Goal: Task Accomplishment & Management: Manage account settings

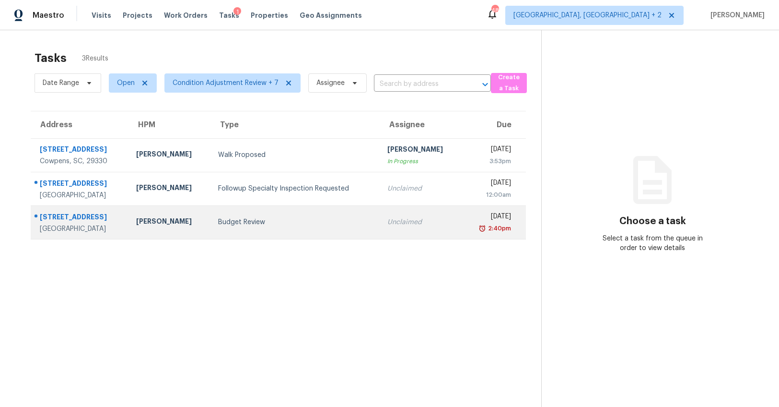
click at [102, 221] on div "14 Brockmore Dr" at bounding box center [80, 218] width 81 height 12
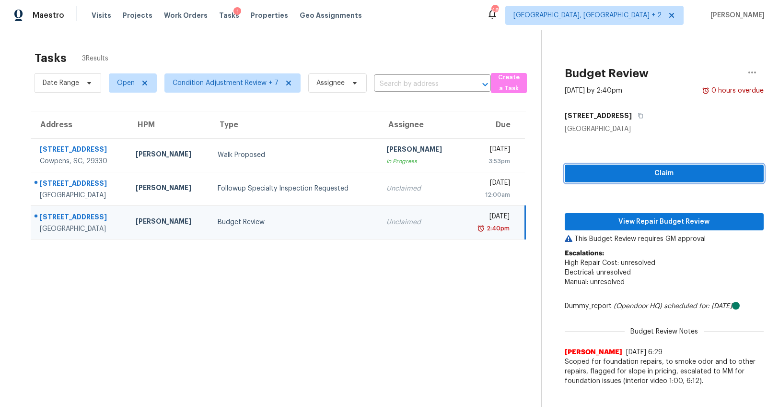
click at [595, 175] on span "Claim" at bounding box center [665, 173] width 184 height 12
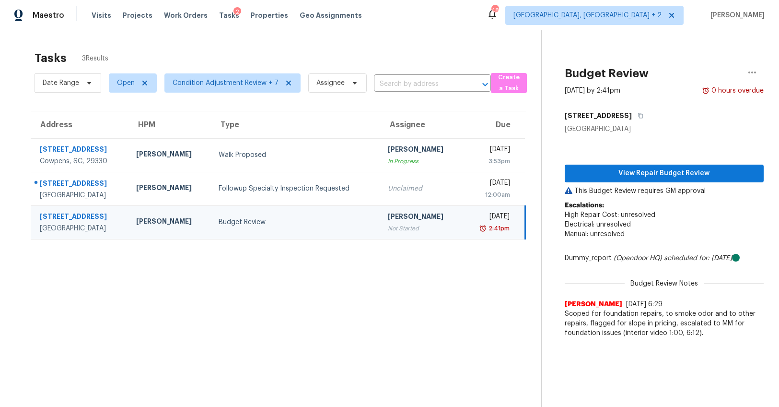
click at [606, 222] on span "Electrical: unresolved" at bounding box center [598, 224] width 66 height 7
click at [609, 180] on button "View Repair Budget Review" at bounding box center [664, 174] width 199 height 18
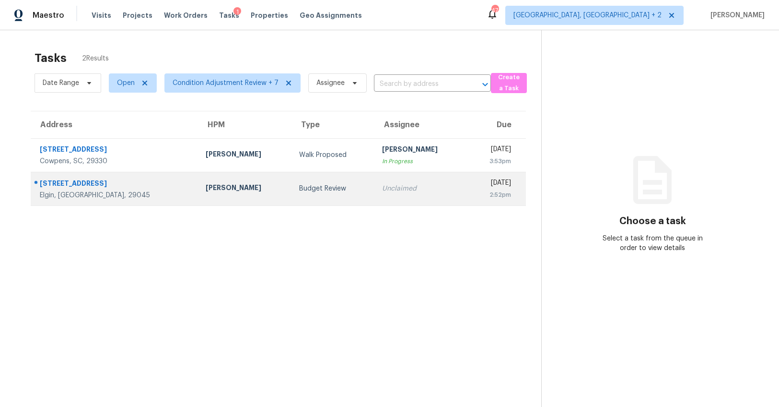
click at [75, 191] on div "Elgin, SC, 29045" at bounding box center [115, 195] width 151 height 10
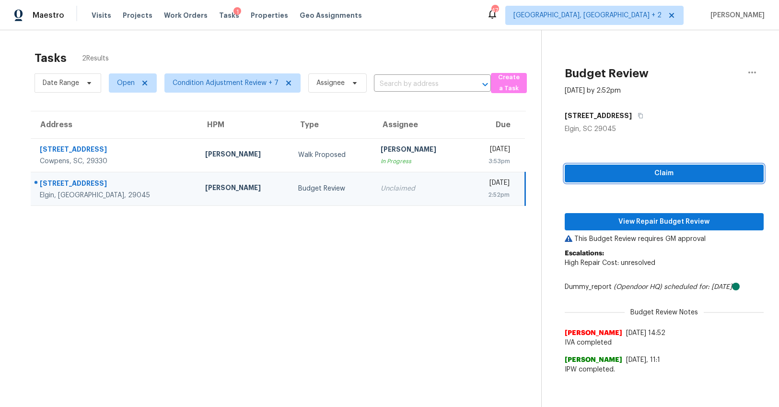
click at [651, 178] on span "Claim" at bounding box center [665, 173] width 184 height 12
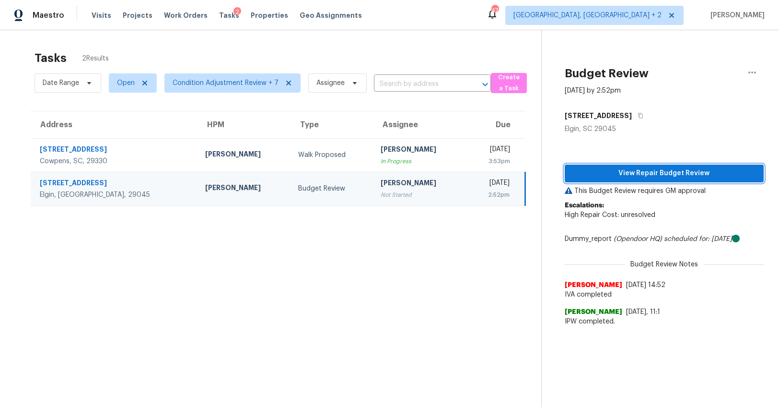
click at [652, 179] on button "View Repair Budget Review" at bounding box center [664, 174] width 199 height 18
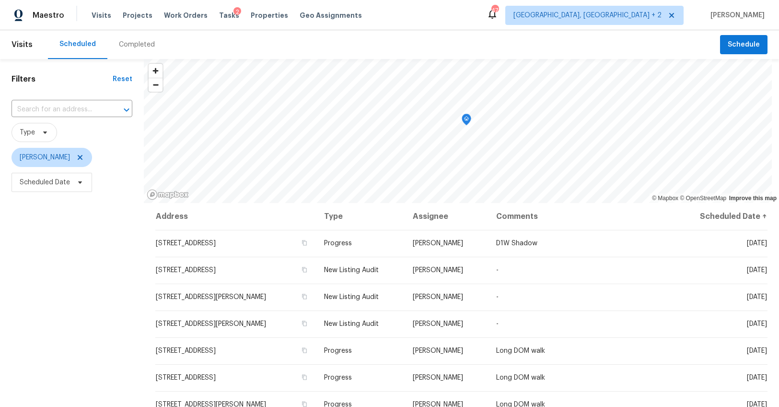
click at [131, 44] on div "Completed" at bounding box center [137, 45] width 36 height 10
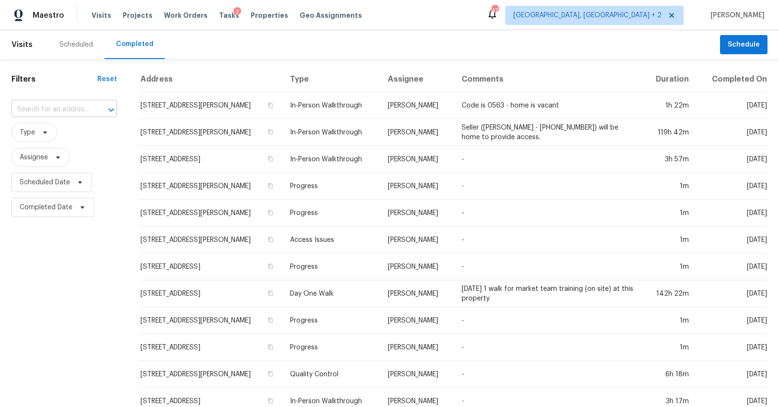
click at [38, 114] on input "text" at bounding box center [51, 109] width 79 height 15
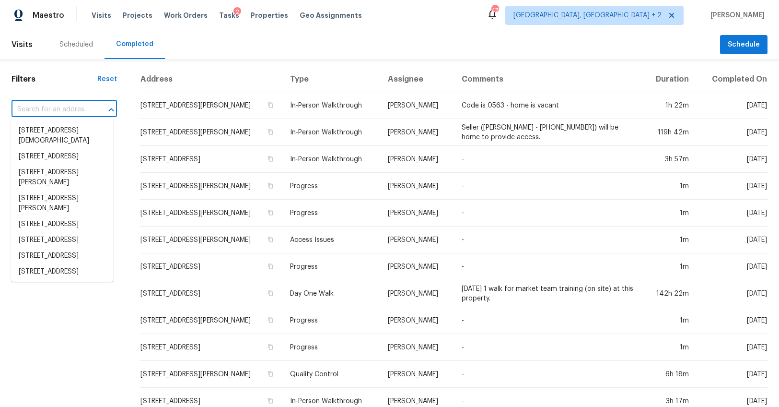
paste input "104 Tallwood St, Elgin, SC 29045"
type input "104 Tallwood St, Elgin, SC 29045"
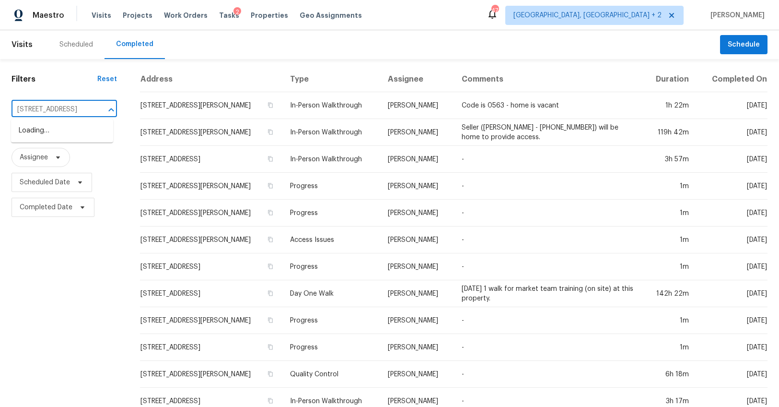
scroll to position [0, 34]
click at [35, 125] on li "104 Tallwood St, Elgin, SC 29045" at bounding box center [62, 131] width 102 height 16
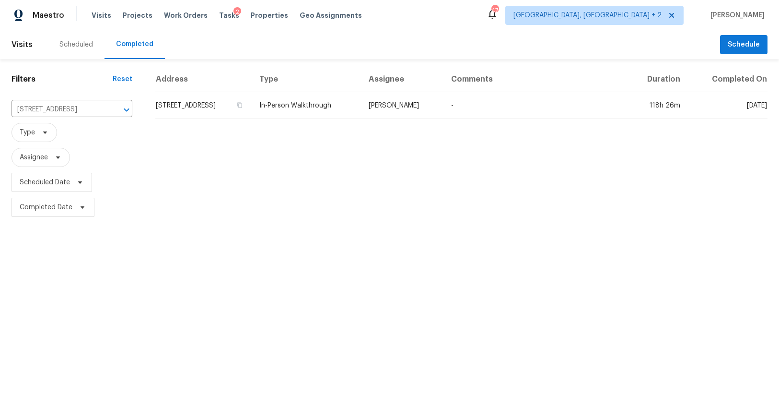
click at [228, 98] on td "104 Tallwood St, Elgin, SC 29045" at bounding box center [203, 105] width 96 height 27
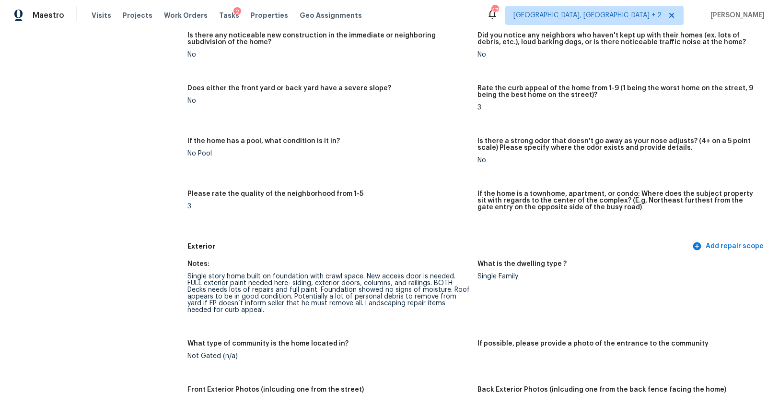
scroll to position [359, 0]
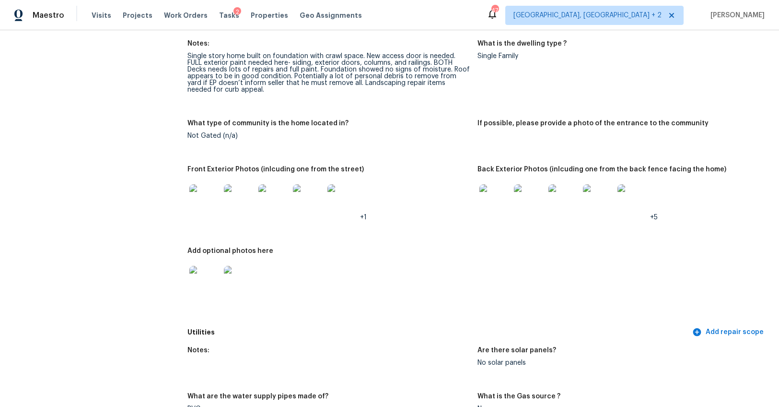
click at [200, 195] on img at bounding box center [204, 199] width 31 height 31
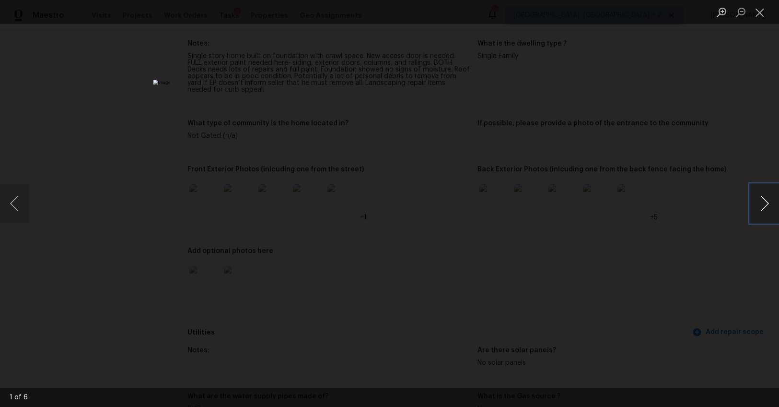
click at [762, 202] on button "Next image" at bounding box center [765, 203] width 29 height 38
click at [765, 203] on button "Next image" at bounding box center [765, 203] width 29 height 38
click at [762, 200] on button "Next image" at bounding box center [765, 203] width 29 height 38
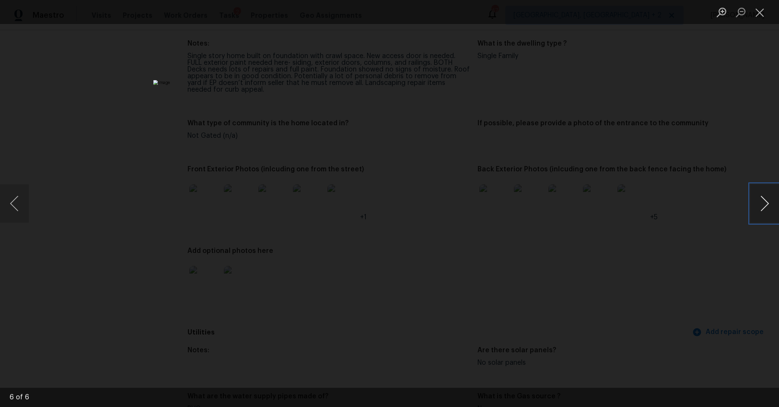
click at [762, 200] on button "Next image" at bounding box center [765, 203] width 29 height 38
click at [652, 287] on div "Lightbox" at bounding box center [389, 203] width 779 height 407
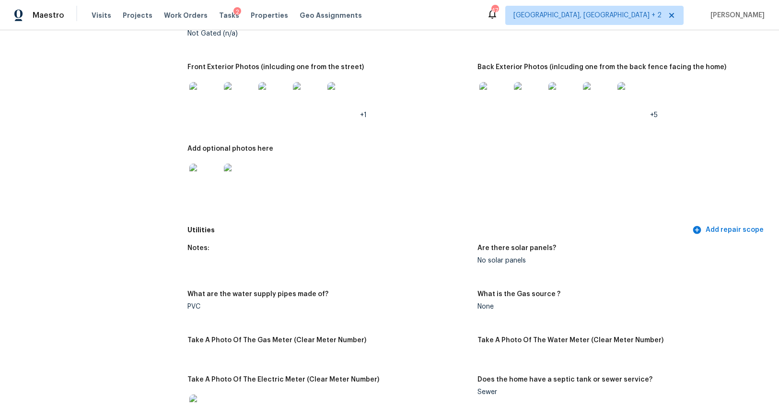
scroll to position [510, 0]
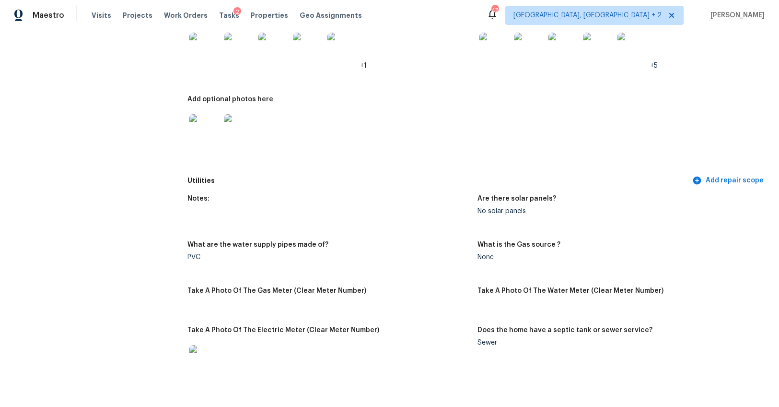
click at [205, 133] on img at bounding box center [204, 129] width 31 height 31
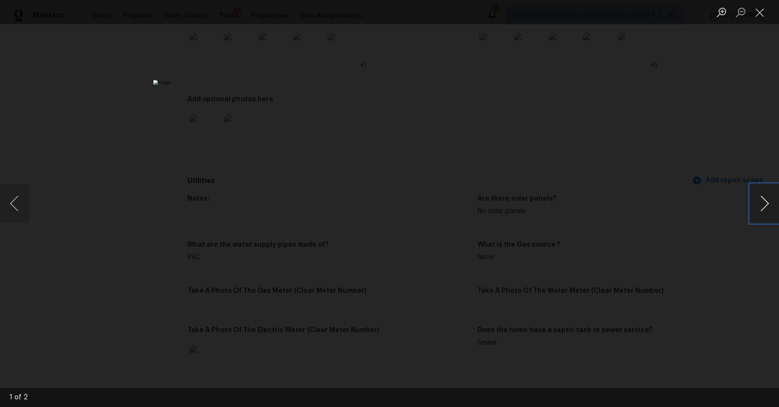
click at [761, 206] on button "Next image" at bounding box center [765, 203] width 29 height 38
click at [688, 294] on div "Lightbox" at bounding box center [389, 203] width 779 height 407
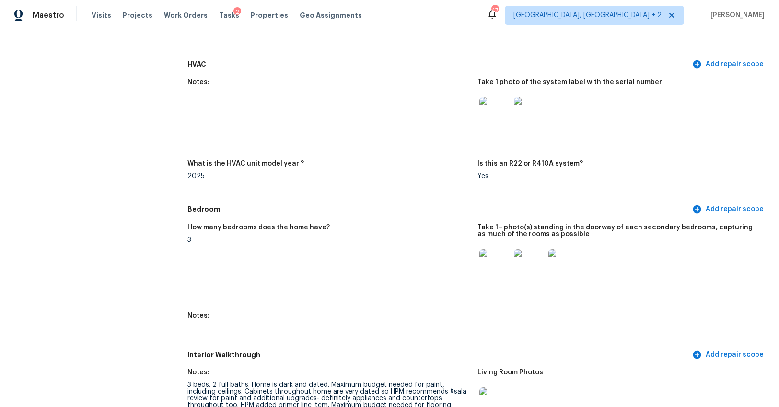
scroll to position [864, 0]
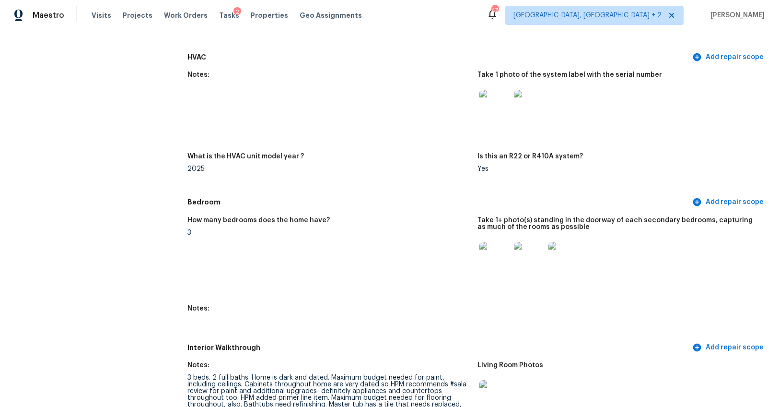
click at [494, 104] on img at bounding box center [495, 105] width 31 height 31
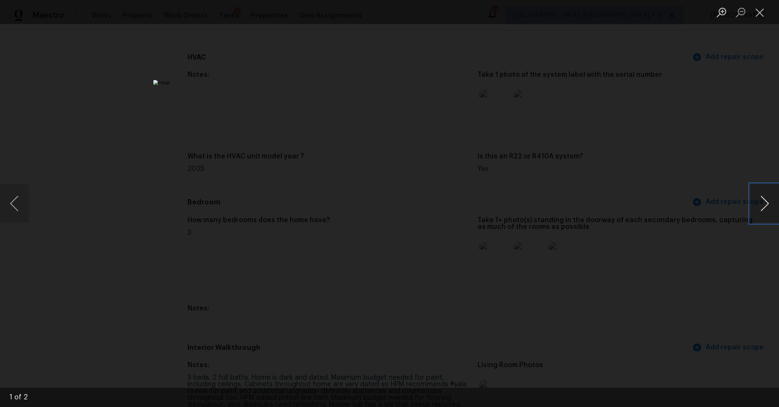
click at [763, 196] on button "Next image" at bounding box center [765, 203] width 29 height 38
click at [643, 268] on div "Lightbox" at bounding box center [389, 203] width 779 height 407
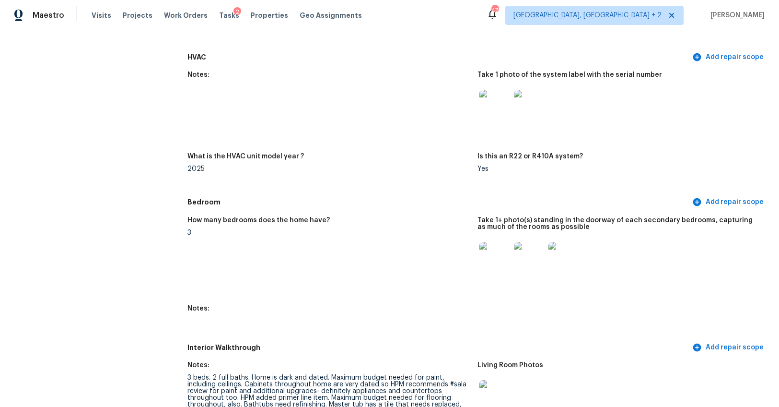
click at [505, 254] on img at bounding box center [495, 257] width 31 height 31
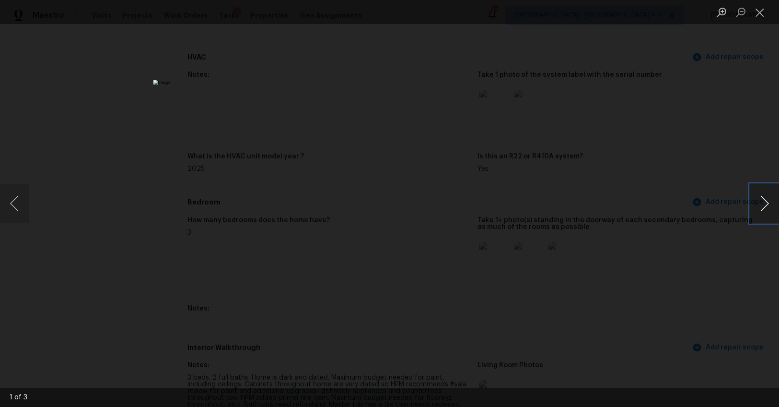
click at [762, 209] on button "Next image" at bounding box center [765, 203] width 29 height 38
click at [683, 244] on div "Lightbox" at bounding box center [389, 203] width 779 height 407
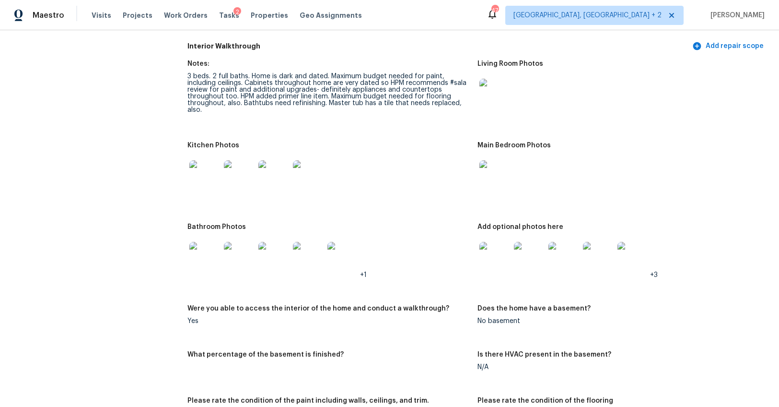
scroll to position [1130, 0]
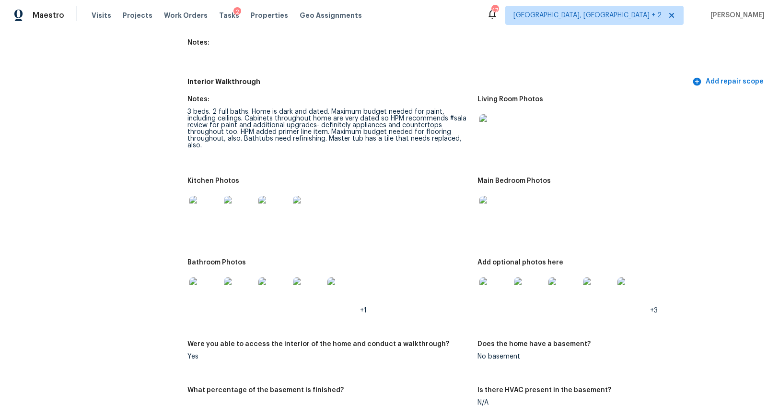
click at [205, 208] on img at bounding box center [204, 211] width 31 height 31
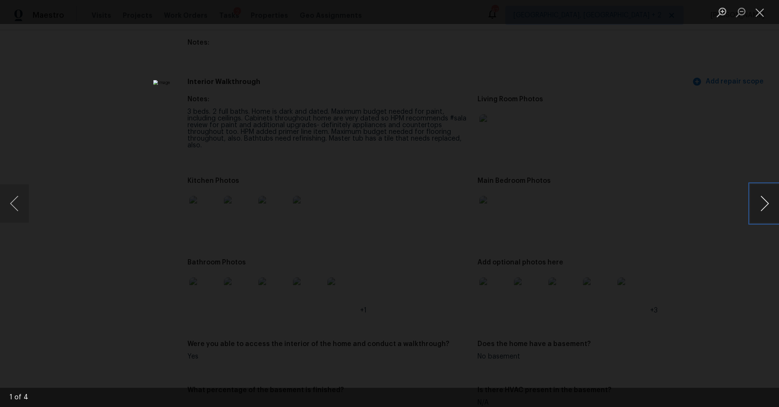
click at [758, 202] on button "Next image" at bounding box center [765, 203] width 29 height 38
click at [638, 242] on div "Lightbox" at bounding box center [389, 203] width 779 height 407
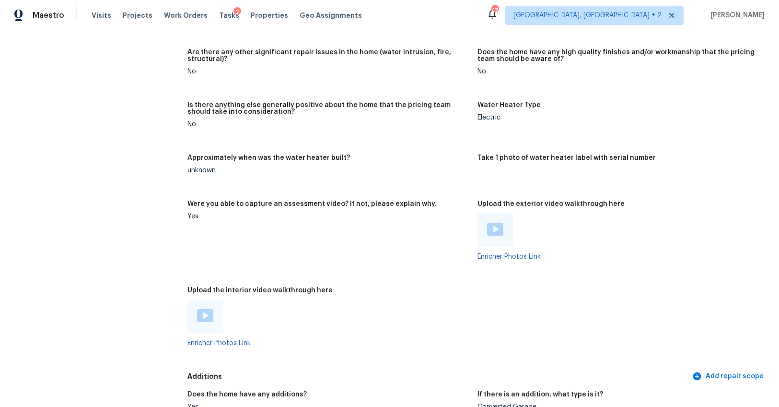
scroll to position [1724, 0]
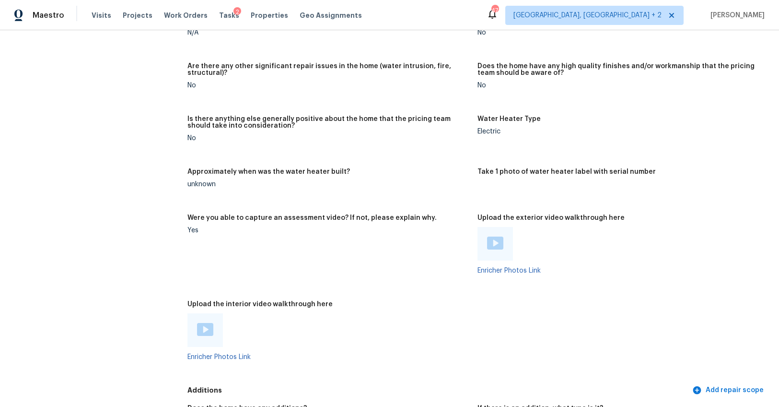
click at [496, 241] on img at bounding box center [495, 242] width 16 height 13
click at [207, 328] on img at bounding box center [205, 329] width 16 height 13
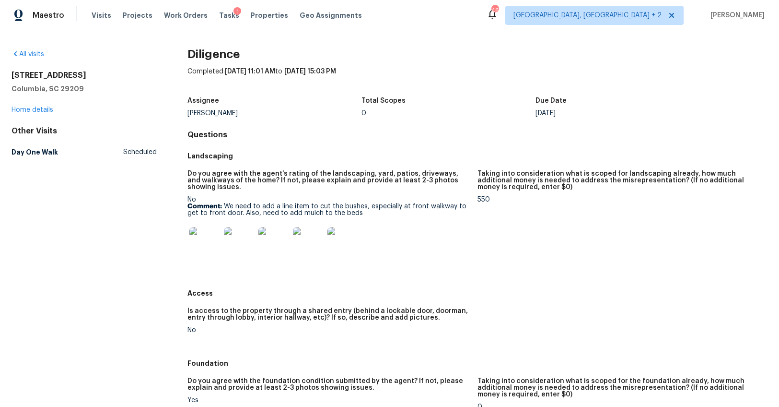
click at [196, 241] on img at bounding box center [204, 242] width 31 height 31
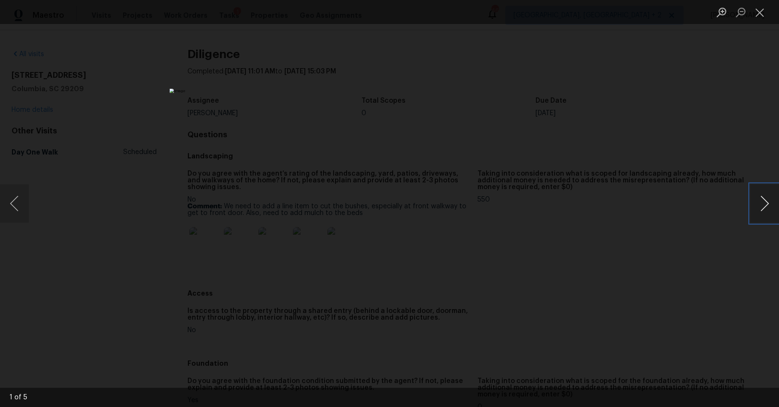
click at [763, 207] on button "Next image" at bounding box center [765, 203] width 29 height 38
click at [696, 254] on div "Lightbox" at bounding box center [389, 203] width 779 height 407
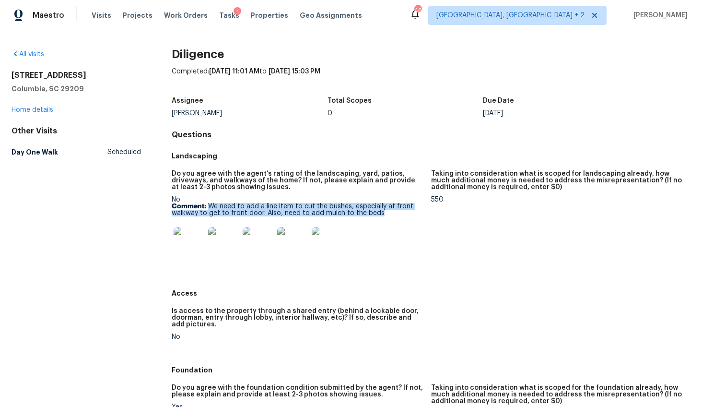
drag, startPoint x: 209, startPoint y: 205, endPoint x: 385, endPoint y: 214, distance: 176.7
click at [385, 214] on p "Comment: We need to add a line item to cut the bushes, especially at front walk…" at bounding box center [298, 209] width 252 height 13
copy p "We need to add a line item to cut the bushes, especially at front walkway to ge…"
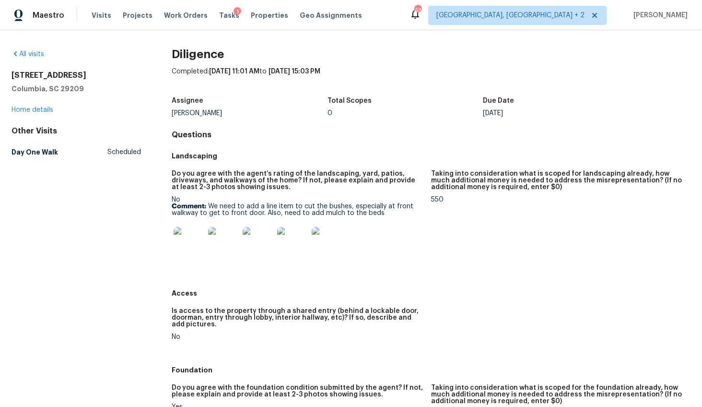
click at [431, 243] on figure "Taking into consideration what is scoped for landscaping already, how much addi…" at bounding box center [560, 224] width 259 height 108
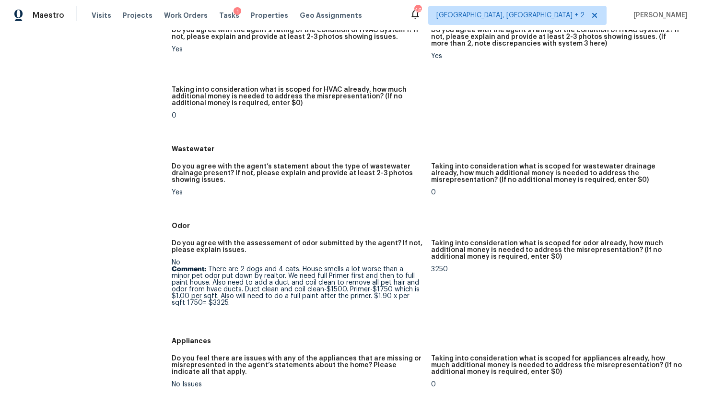
scroll to position [718, 0]
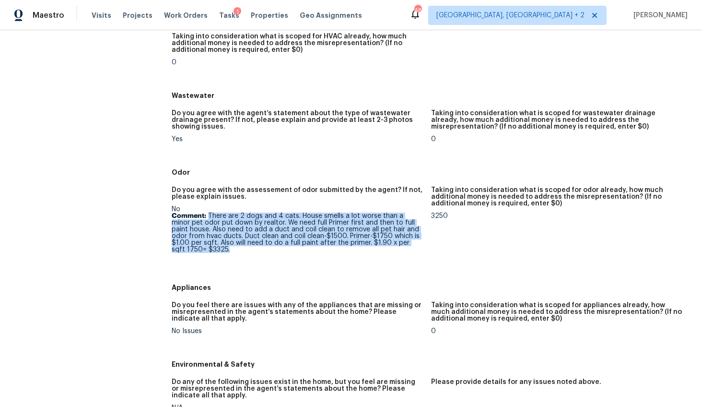
drag, startPoint x: 208, startPoint y: 216, endPoint x: 237, endPoint y: 247, distance: 42.7
click at [235, 251] on p "Comment: There are 2 dogs and 4 cats. House smells a lot worse than a minor pet…" at bounding box center [298, 232] width 252 height 40
copy p "There are 2 dogs and 4 cats. House smells a lot worse than a minor pet odor put…"
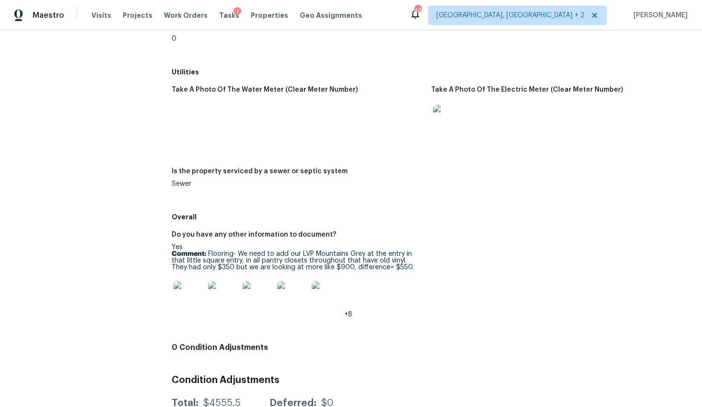
scroll to position [1385, 0]
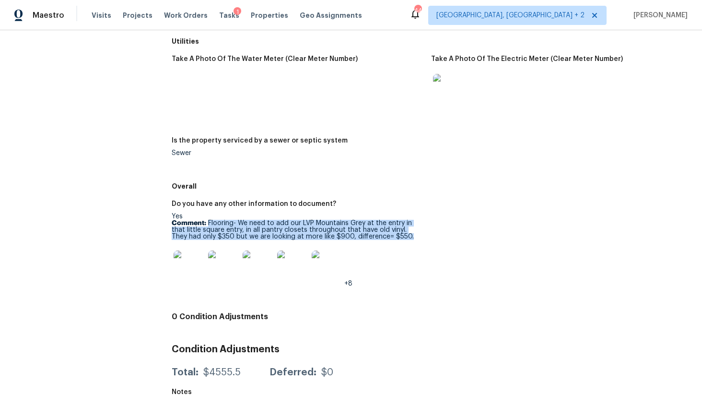
drag, startPoint x: 207, startPoint y: 215, endPoint x: 400, endPoint y: 229, distance: 193.8
click at [400, 229] on p "Comment: Flooring- We need to add our LVP Mountains Grey at the entry in that l…" at bounding box center [298, 230] width 252 height 20
copy p "Flooring- We need to add our LVP Mountains Grey at the entry in that little squ…"
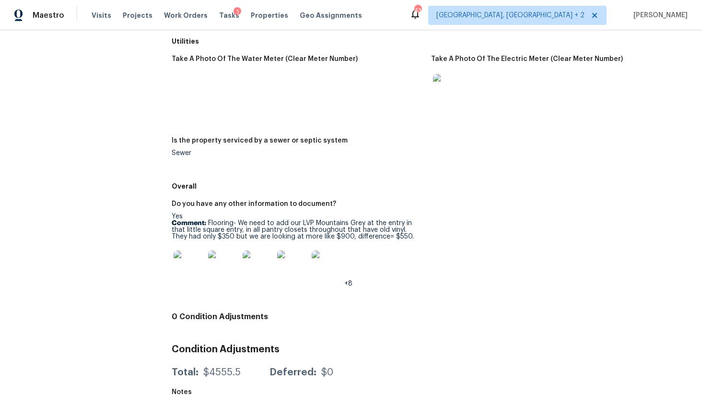
click at [189, 257] on img at bounding box center [189, 265] width 31 height 31
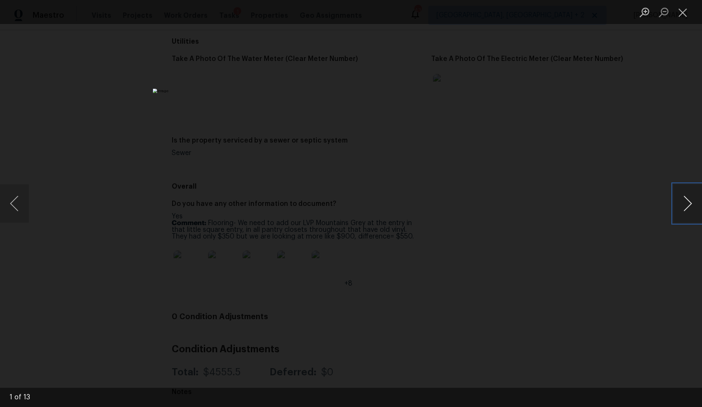
click at [683, 200] on button "Next image" at bounding box center [687, 203] width 29 height 38
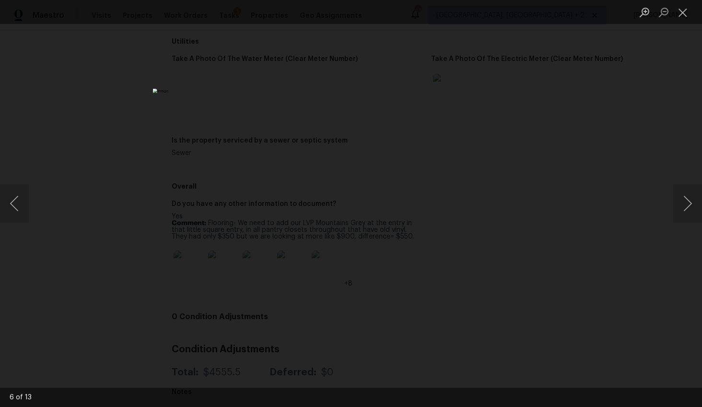
click at [610, 246] on div "Lightbox" at bounding box center [351, 203] width 702 height 407
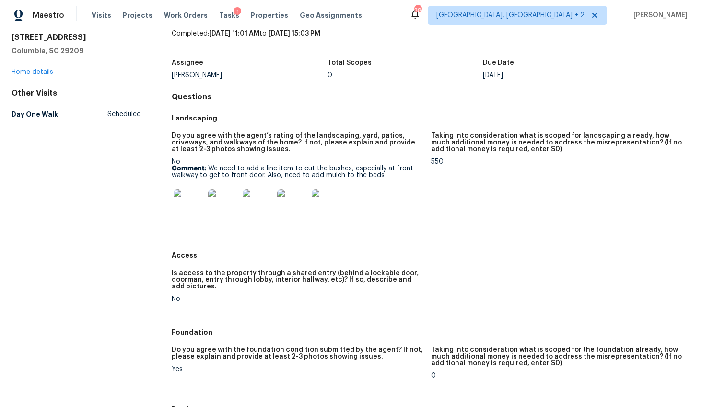
scroll to position [55, 0]
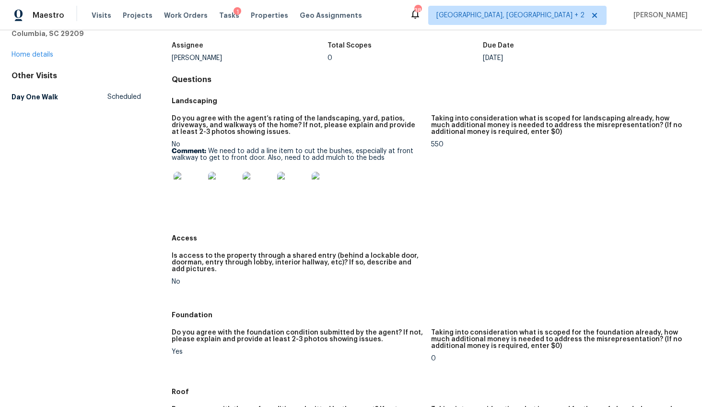
click at [182, 190] on img at bounding box center [189, 187] width 31 height 31
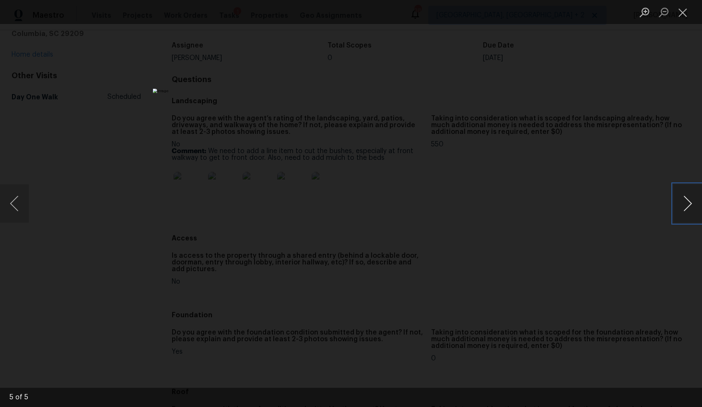
click at [684, 210] on button "Next image" at bounding box center [687, 203] width 29 height 38
click at [16, 203] on button "Previous image" at bounding box center [14, 203] width 29 height 38
click at [688, 202] on button "Next image" at bounding box center [687, 203] width 29 height 38
click at [689, 202] on button "Next image" at bounding box center [687, 203] width 29 height 38
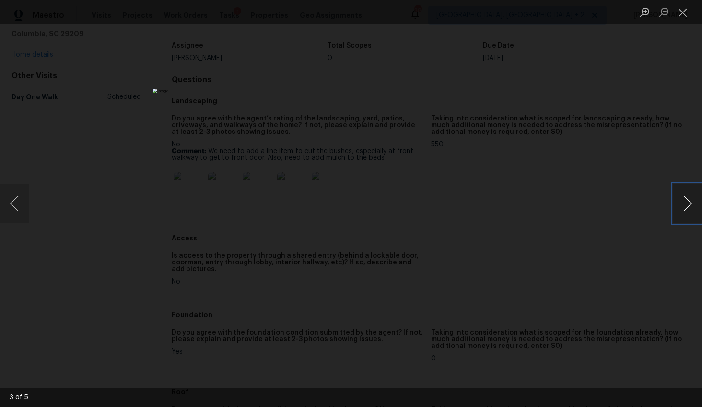
click at [689, 202] on button "Next image" at bounding box center [687, 203] width 29 height 38
click at [617, 278] on div "Lightbox" at bounding box center [351, 203] width 702 height 407
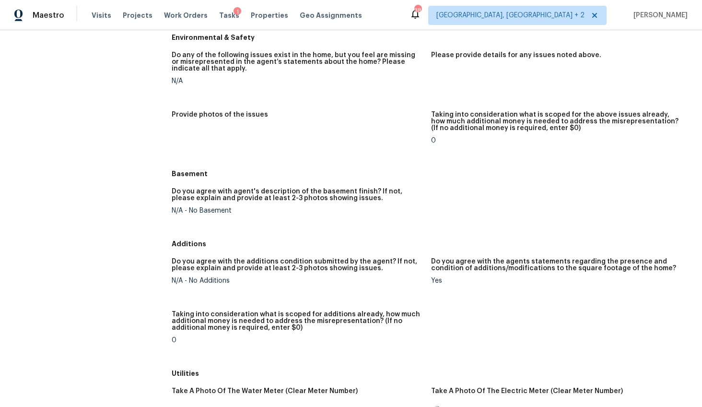
scroll to position [1291, 0]
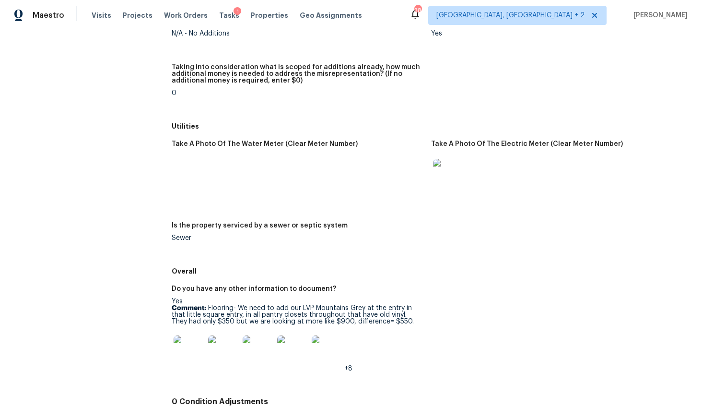
click at [195, 349] on img at bounding box center [189, 350] width 31 height 31
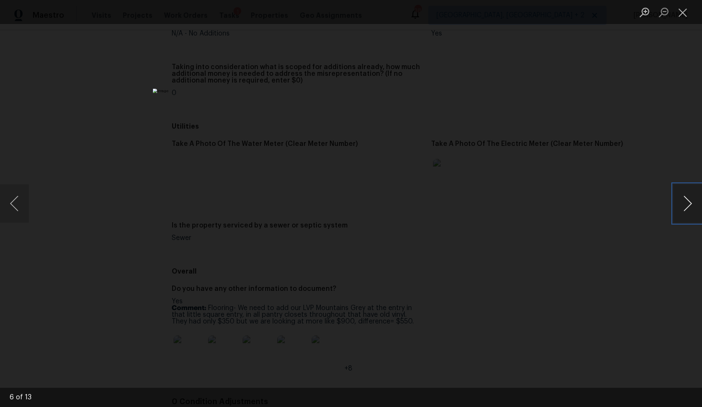
click at [691, 201] on button "Next image" at bounding box center [687, 203] width 29 height 38
click at [681, 199] on button "Next image" at bounding box center [687, 203] width 29 height 38
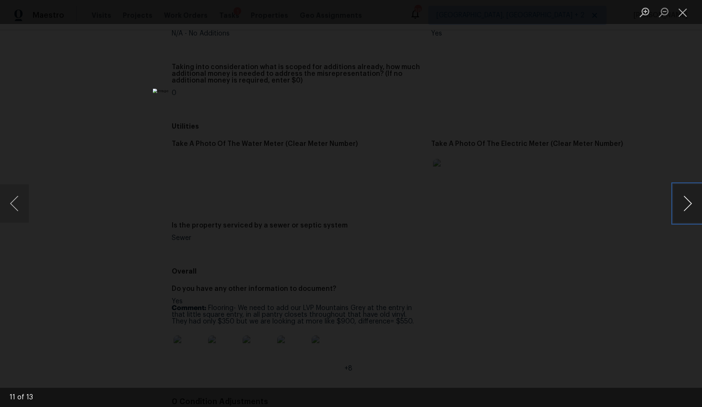
click at [681, 199] on button "Next image" at bounding box center [687, 203] width 29 height 38
click at [669, 137] on div "Lightbox" at bounding box center [351, 203] width 702 height 407
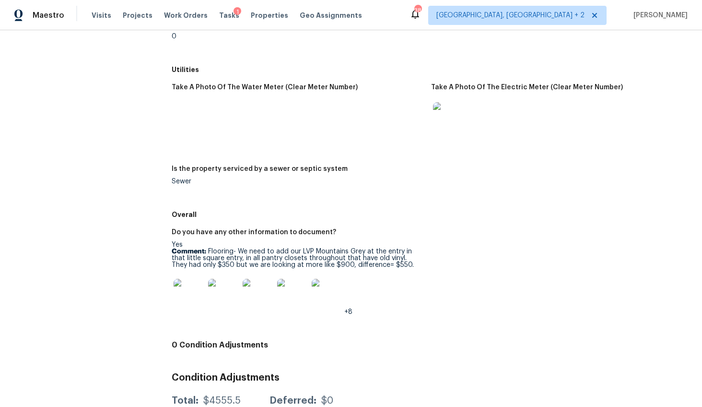
scroll to position [1385, 0]
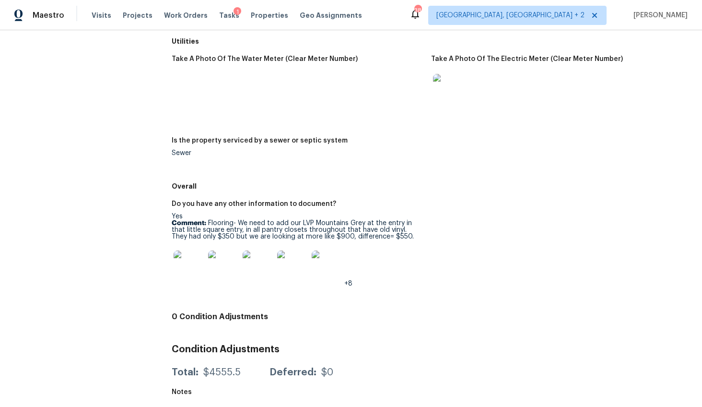
click at [332, 263] on img at bounding box center [327, 265] width 31 height 31
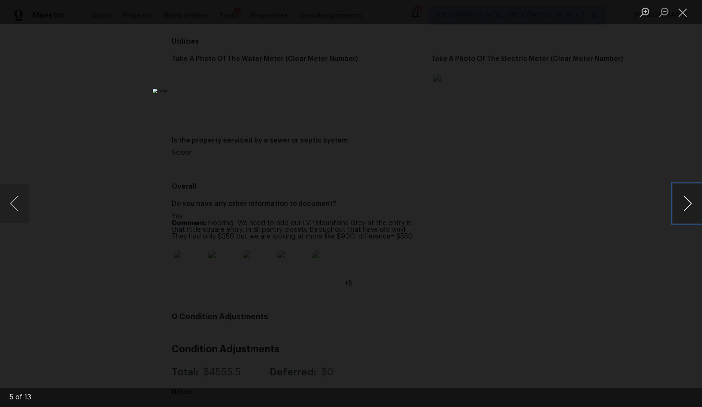
click at [684, 201] on button "Next image" at bounding box center [687, 203] width 29 height 38
click at [686, 203] on button "Next image" at bounding box center [687, 203] width 29 height 38
click at [679, 194] on button "Next image" at bounding box center [687, 203] width 29 height 38
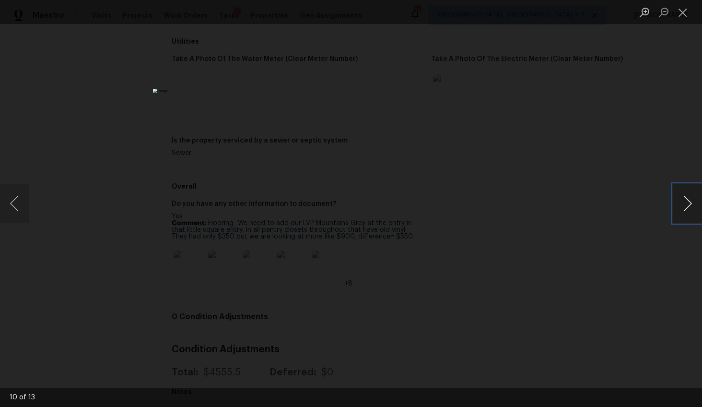
click at [679, 194] on button "Next image" at bounding box center [687, 203] width 29 height 38
click at [687, 203] on button "Next image" at bounding box center [687, 203] width 29 height 38
click at [627, 258] on div "Lightbox" at bounding box center [351, 203] width 702 height 407
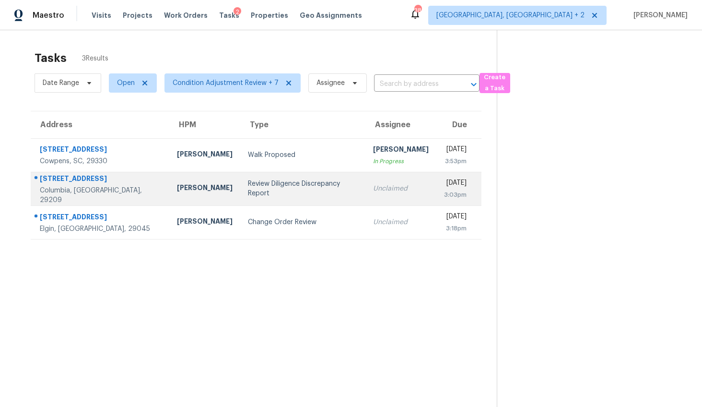
click at [280, 195] on td "Review Diligence Discrepancy Report" at bounding box center [302, 189] width 125 height 34
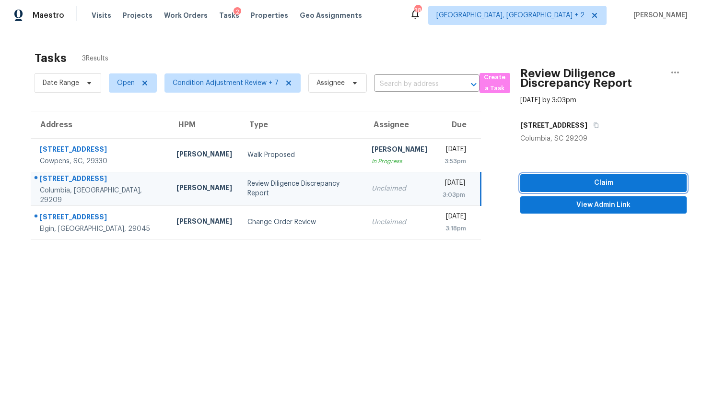
click at [617, 182] on span "Claim" at bounding box center [603, 183] width 151 height 12
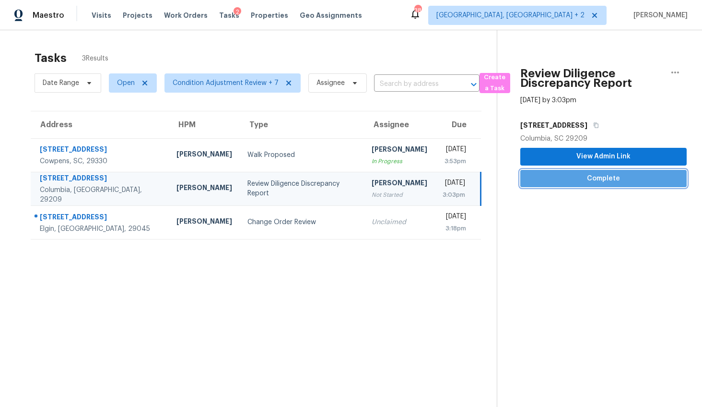
click at [613, 180] on span "Complete" at bounding box center [603, 179] width 151 height 12
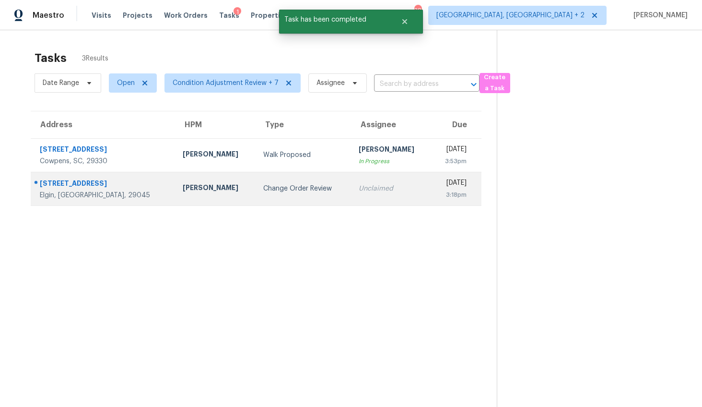
click at [209, 193] on td "[PERSON_NAME]" at bounding box center [215, 189] width 81 height 34
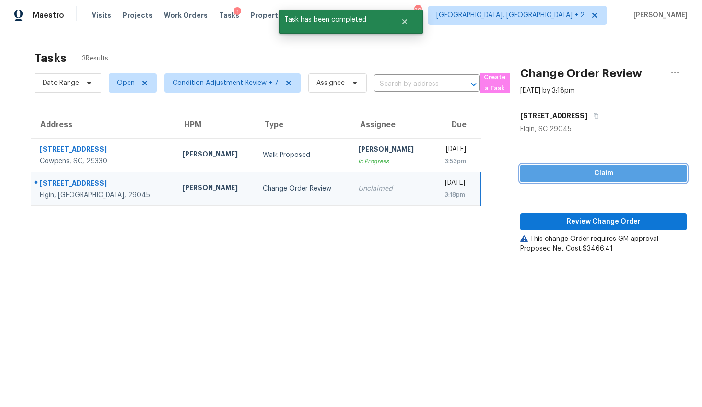
click at [607, 169] on span "Claim" at bounding box center [603, 173] width 151 height 12
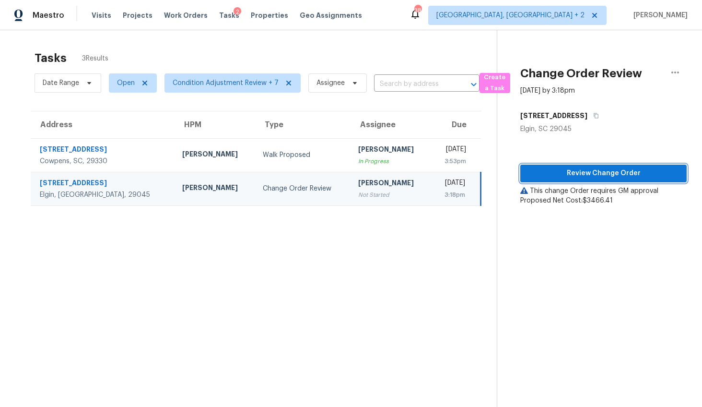
click at [604, 177] on span "Review Change Order" at bounding box center [603, 173] width 151 height 12
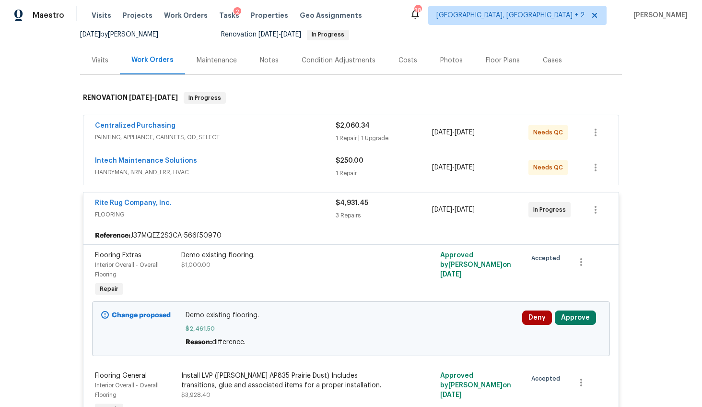
scroll to position [156, 0]
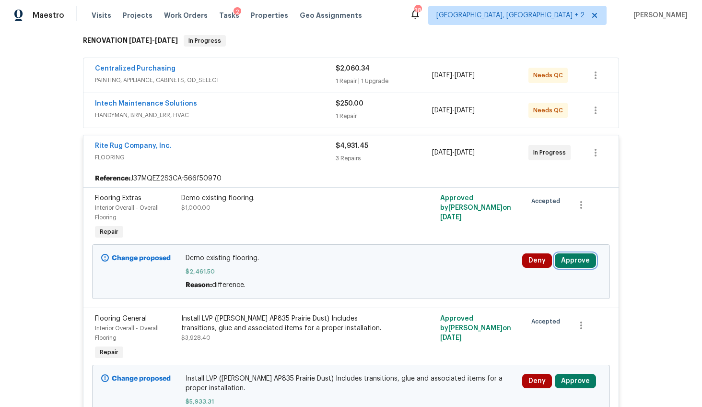
click at [566, 259] on button "Approve" at bounding box center [575, 260] width 41 height 14
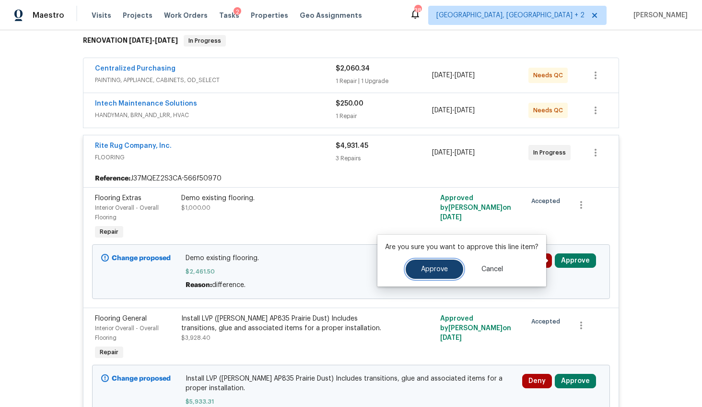
click at [422, 263] on button "Approve" at bounding box center [435, 268] width 58 height 19
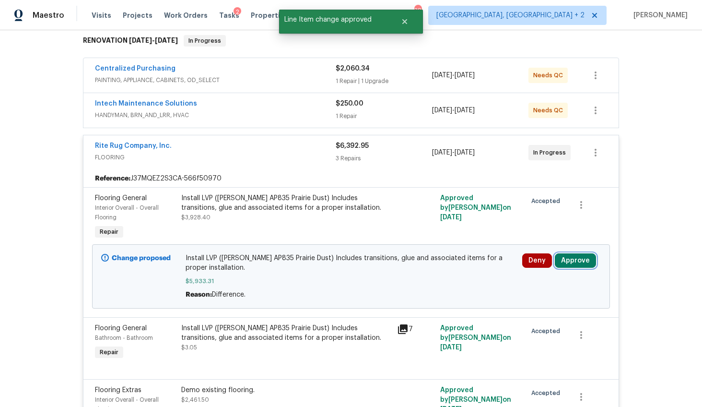
click at [565, 265] on button "Approve" at bounding box center [575, 260] width 41 height 14
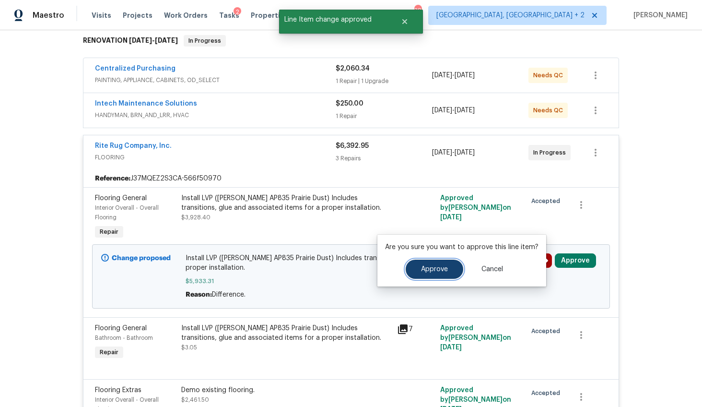
click at [430, 267] on span "Approve" at bounding box center [434, 269] width 27 height 7
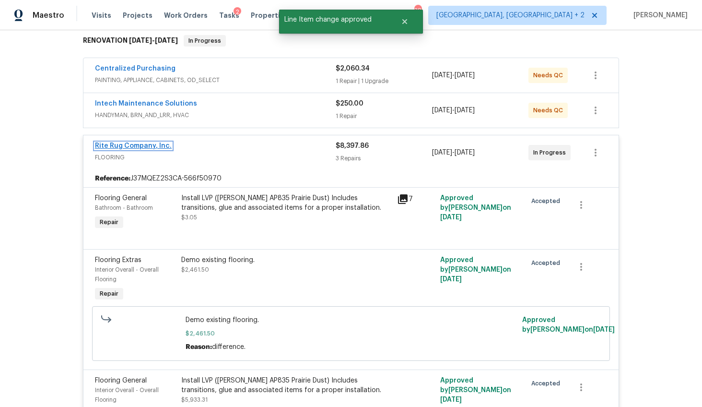
click at [145, 145] on link "Rite Rug Company, Inc." at bounding box center [133, 145] width 77 height 7
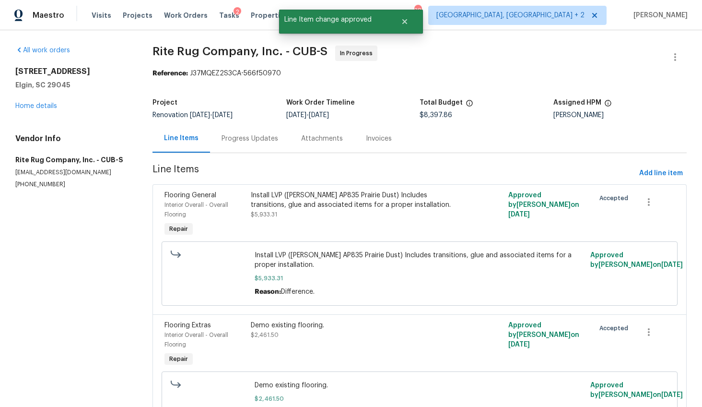
click at [251, 136] on div "Progress Updates" at bounding box center [250, 139] width 57 height 10
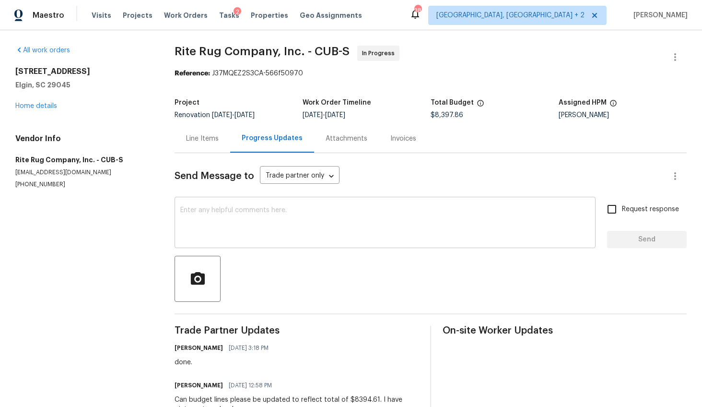
scroll to position [21, 0]
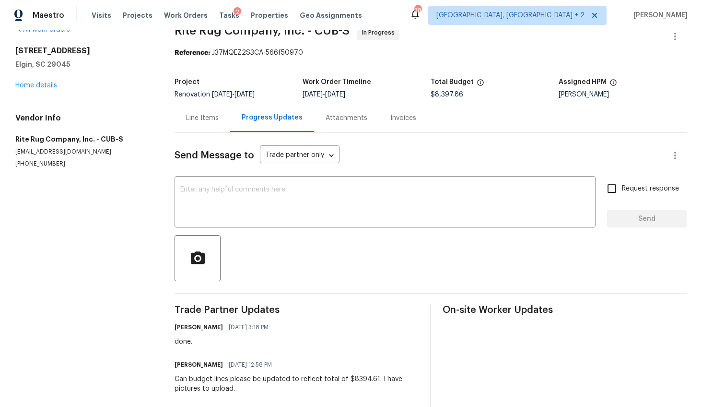
click at [202, 116] on div "Line Items" at bounding box center [202, 118] width 33 height 10
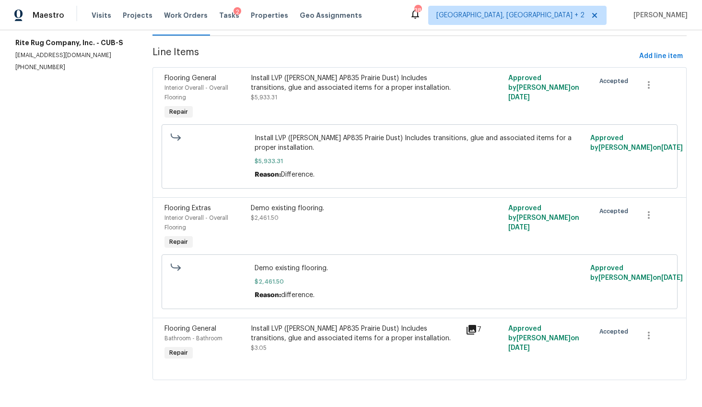
scroll to position [125, 0]
click at [643, 330] on icon "button" at bounding box center [649, 336] width 12 height 12
click at [642, 328] on li "Cancel" at bounding box center [649, 328] width 37 height 16
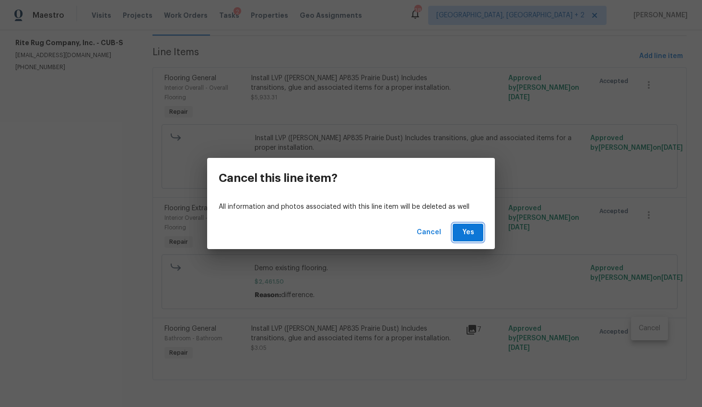
click at [470, 237] on span "Yes" at bounding box center [467, 232] width 15 height 12
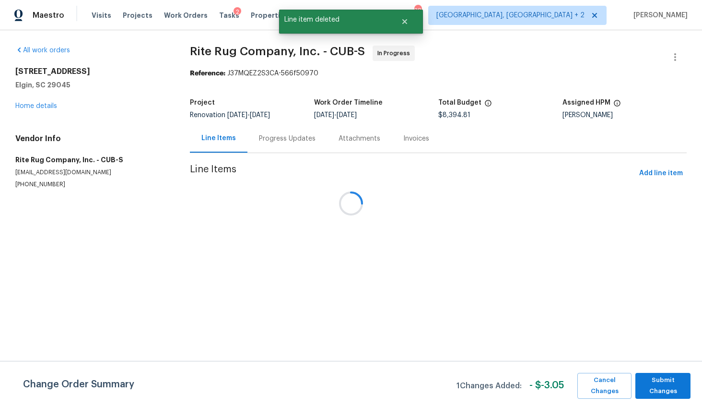
scroll to position [0, 0]
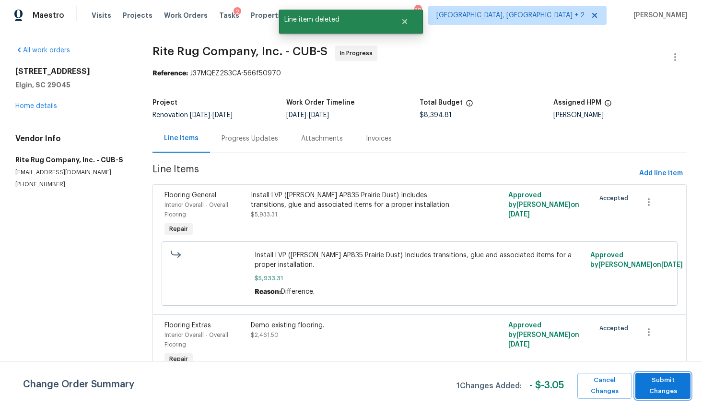
click at [658, 385] on span "Submit Changes" at bounding box center [663, 386] width 46 height 22
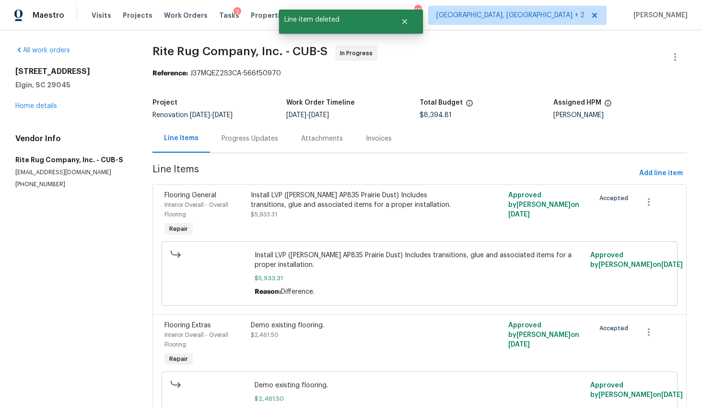
click at [268, 131] on div "Progress Updates" at bounding box center [250, 138] width 80 height 28
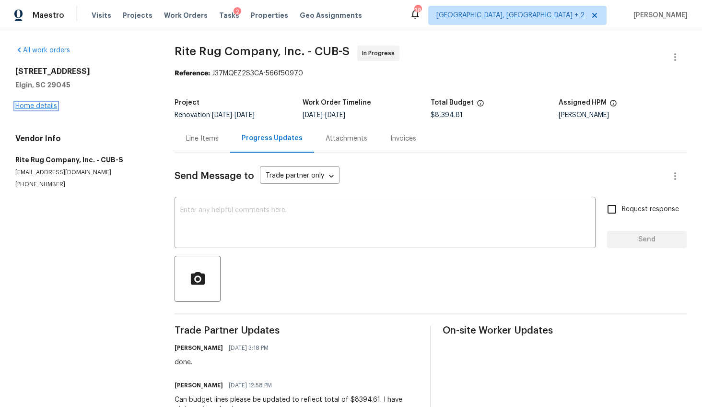
click at [30, 106] on link "Home details" at bounding box center [36, 106] width 42 height 7
